Goal: Navigation & Orientation: Find specific page/section

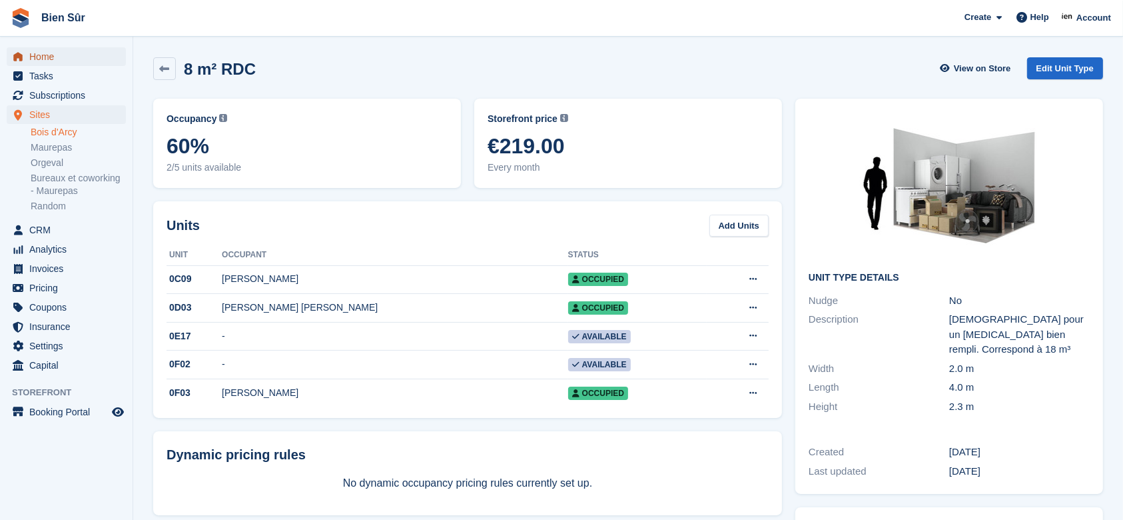
click at [71, 55] on span "Home" at bounding box center [69, 56] width 80 height 19
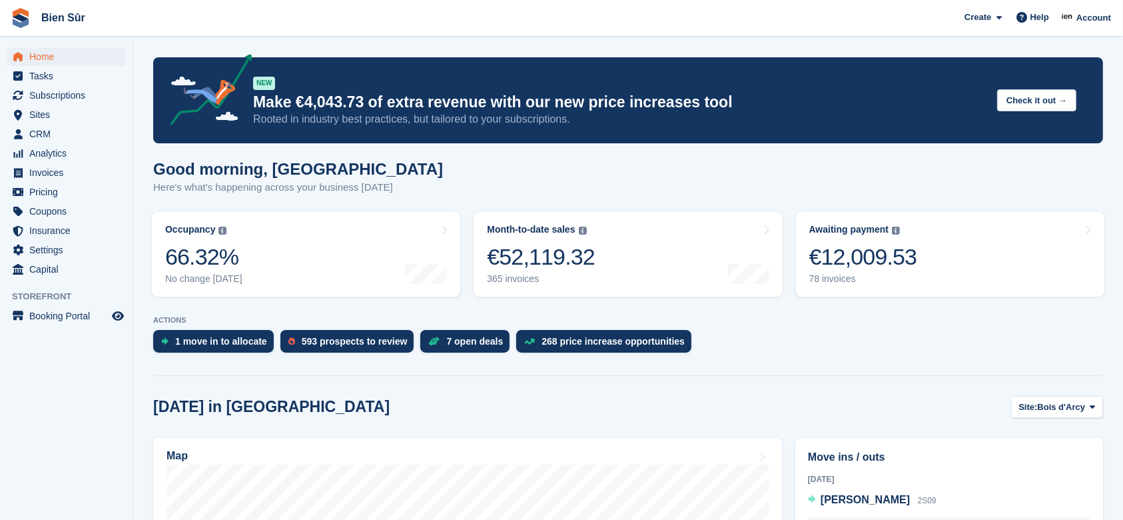
scroll to position [177, 0]
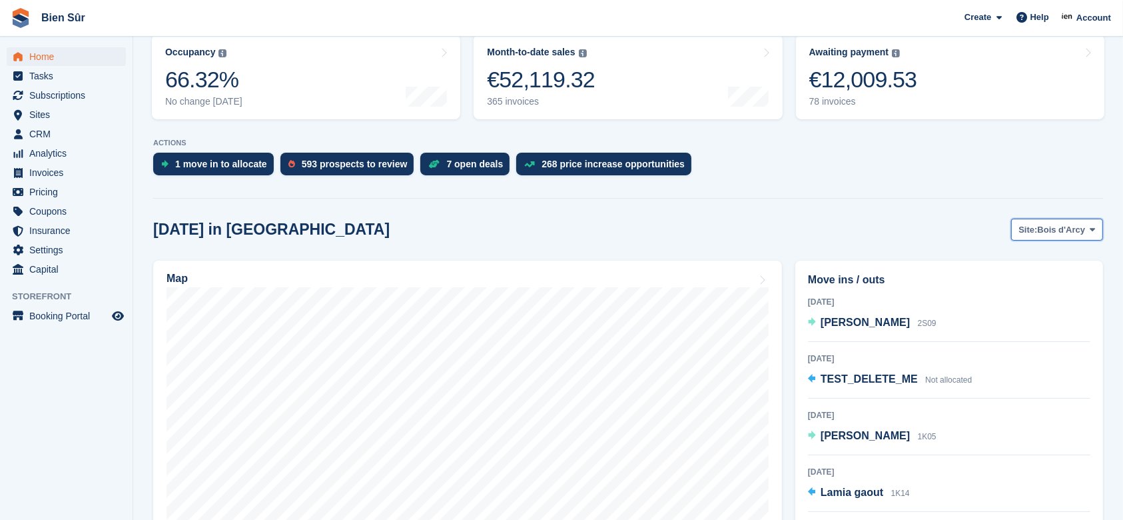
click at [1061, 228] on span "Bois d'Arcy" at bounding box center [1062, 229] width 48 height 13
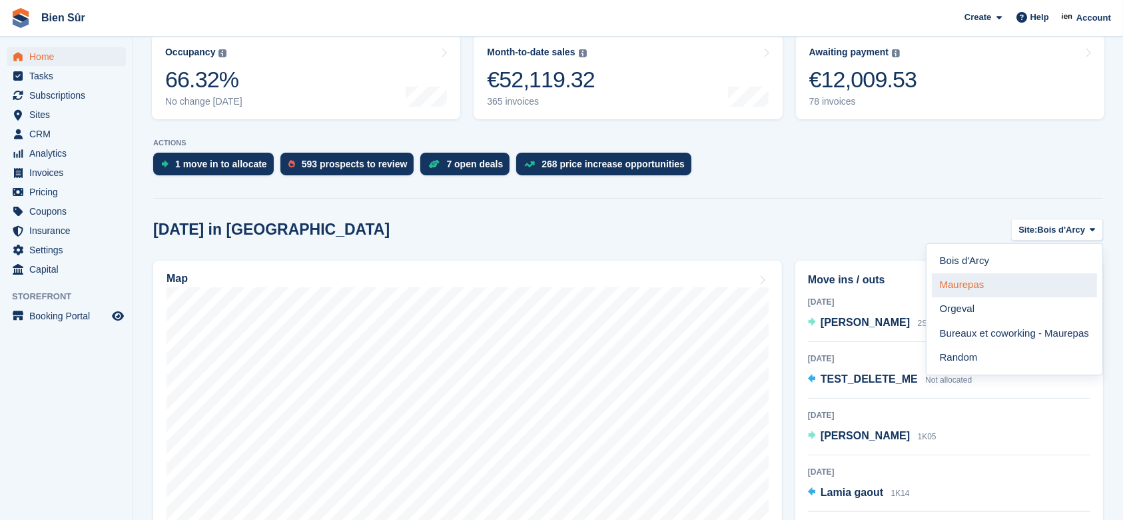
click at [1007, 280] on link "Maurepas" at bounding box center [1014, 285] width 165 height 24
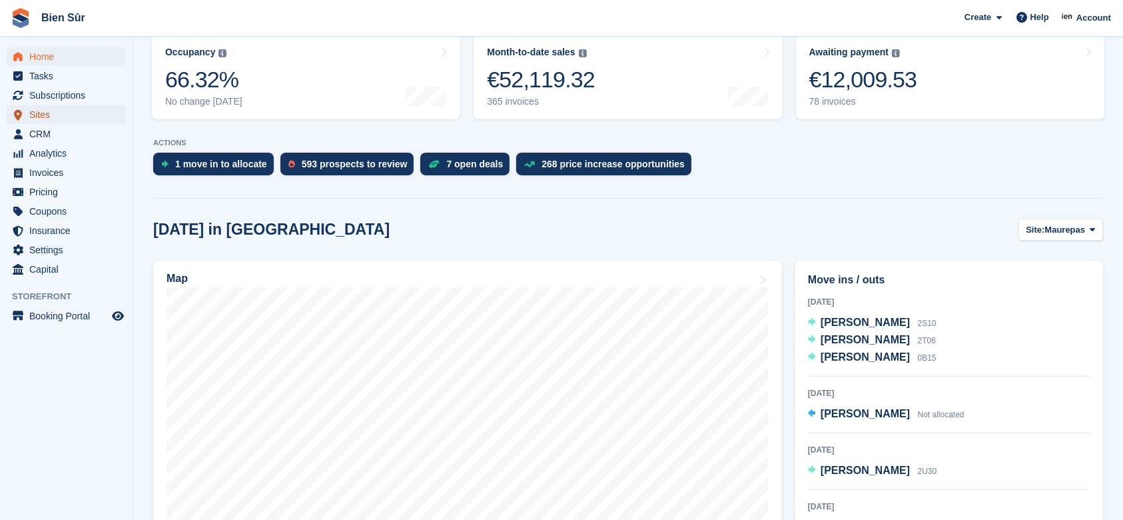
click at [48, 115] on span "Sites" at bounding box center [69, 114] width 80 height 19
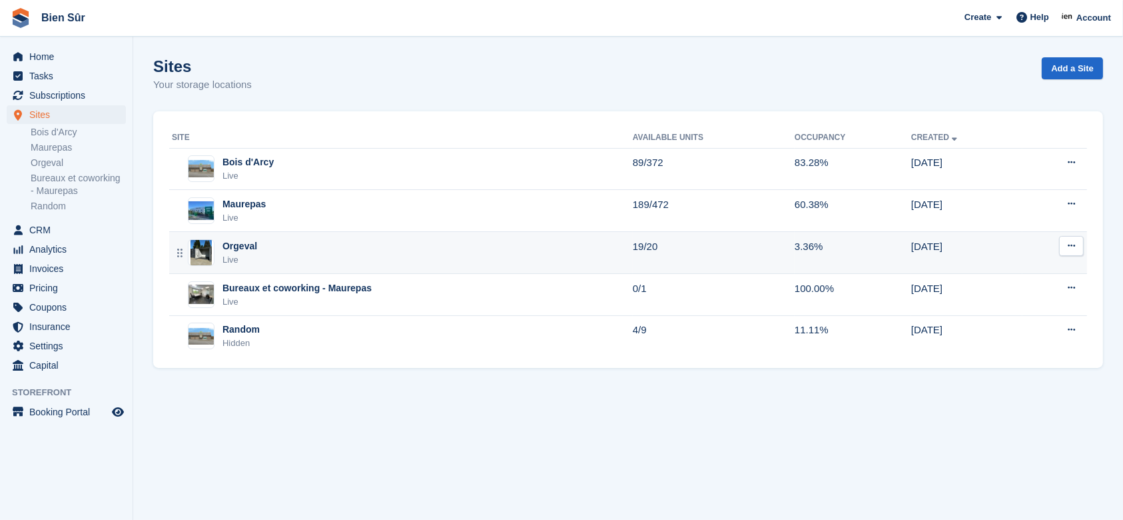
click at [343, 240] on div "Orgeval Live" at bounding box center [402, 252] width 461 height 27
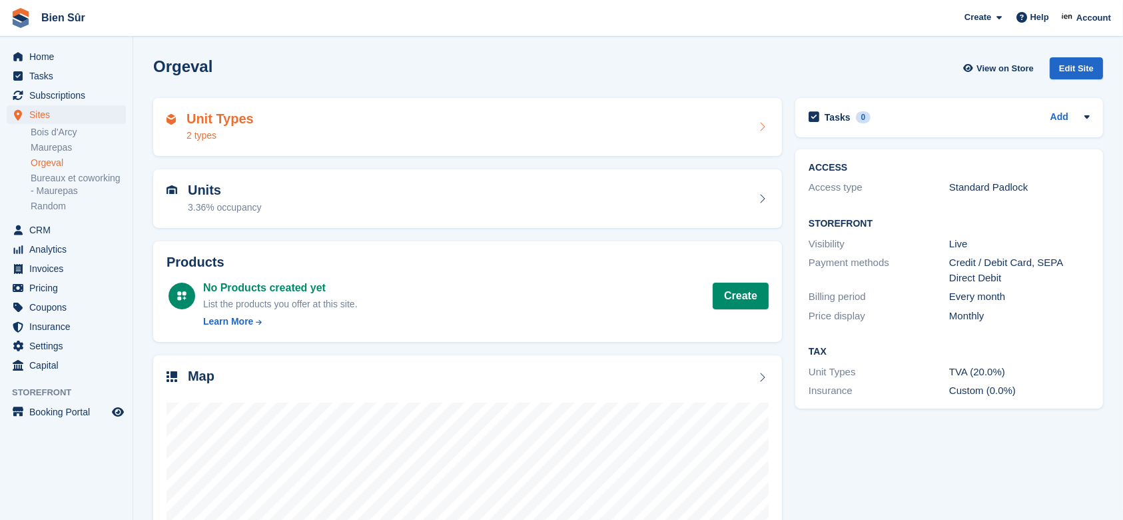
click at [558, 141] on div "Unit Types 2 types" at bounding box center [468, 127] width 602 height 32
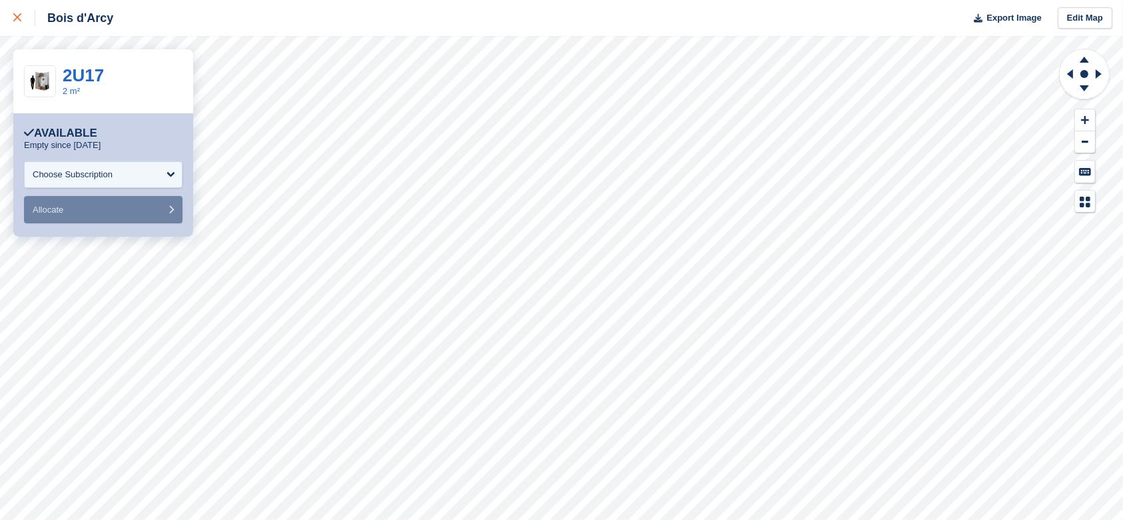
click at [19, 13] on div at bounding box center [24, 18] width 22 height 16
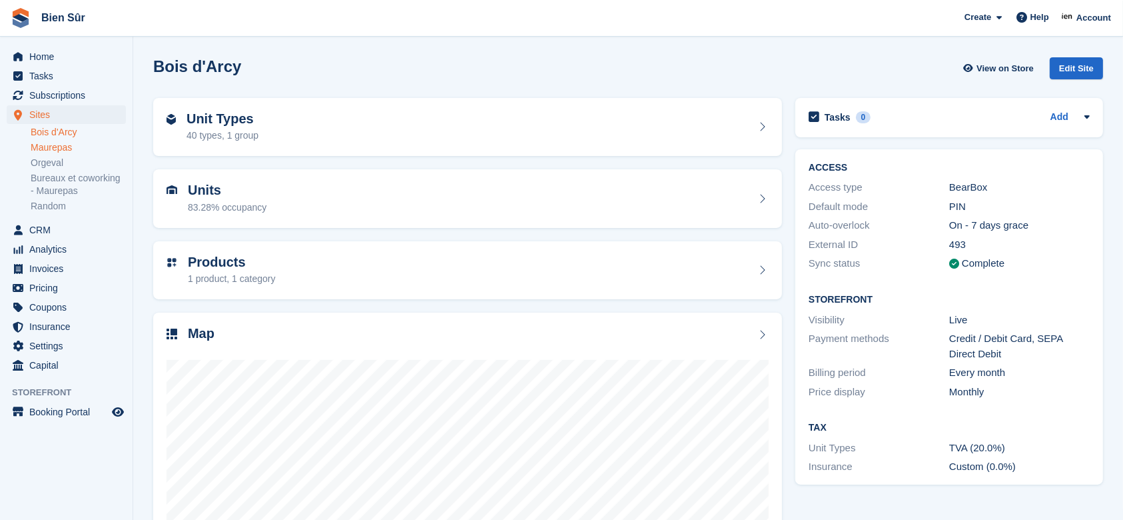
click at [71, 153] on link "Maurepas" at bounding box center [78, 147] width 95 height 13
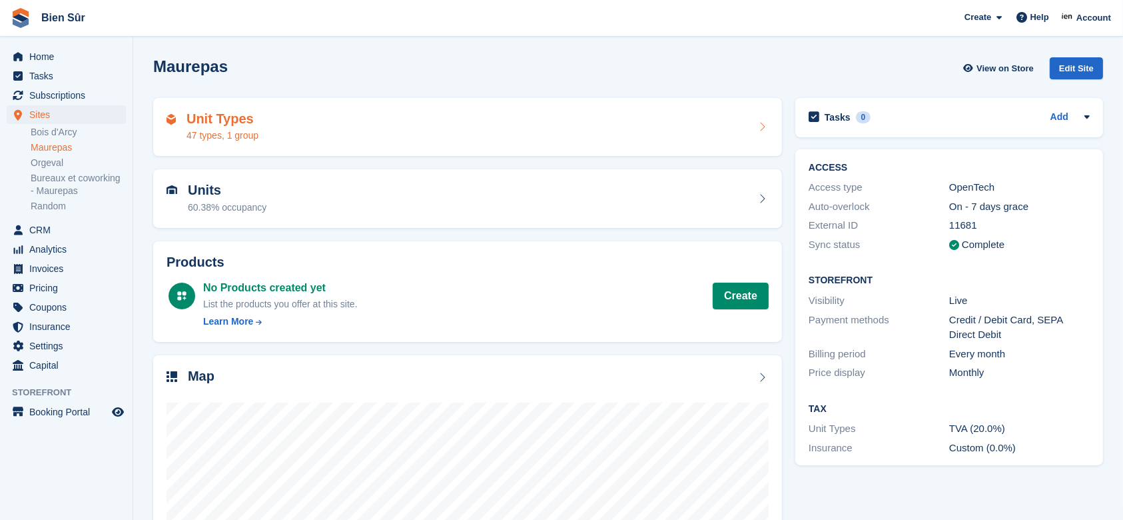
click at [311, 139] on div "Unit Types 47 types, 1 group" at bounding box center [468, 127] width 602 height 32
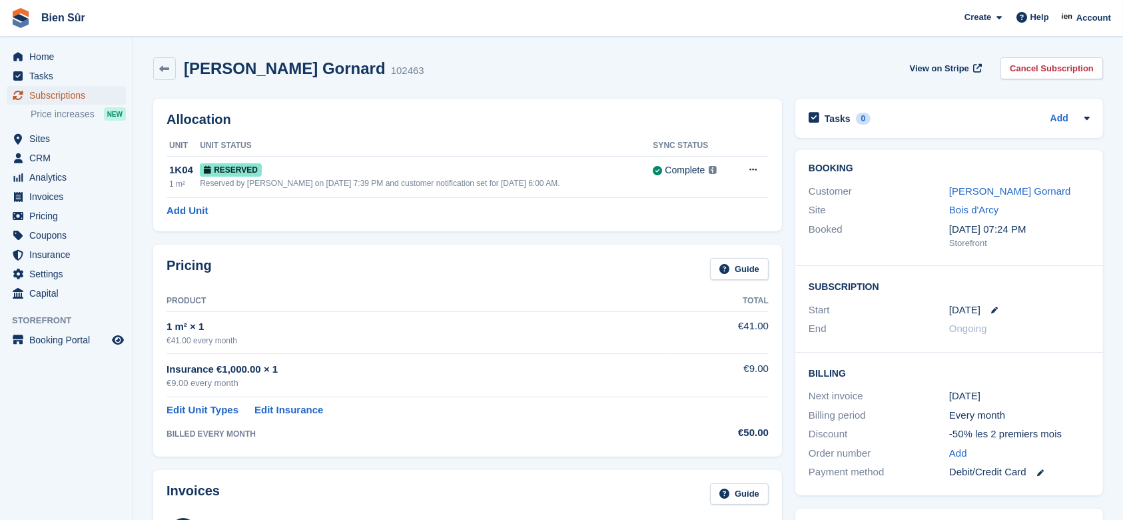
drag, startPoint x: 0, startPoint y: 0, endPoint x: 65, endPoint y: 97, distance: 117.1
click at [65, 97] on span "Subscriptions" at bounding box center [69, 95] width 80 height 19
